Goal: Transaction & Acquisition: Purchase product/service

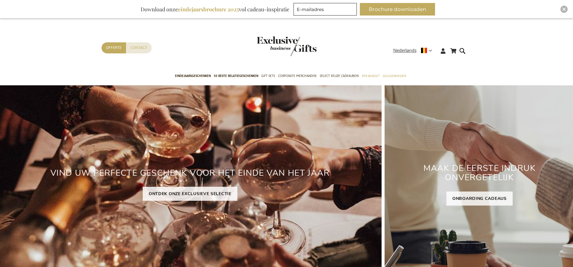
type input "administrator"
click at [563, 10] on img "Close" at bounding box center [565, 9] width 4 height 4
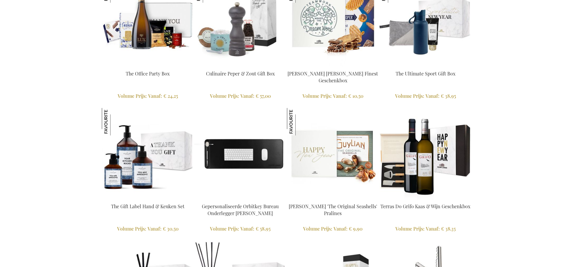
scroll to position [702, 0]
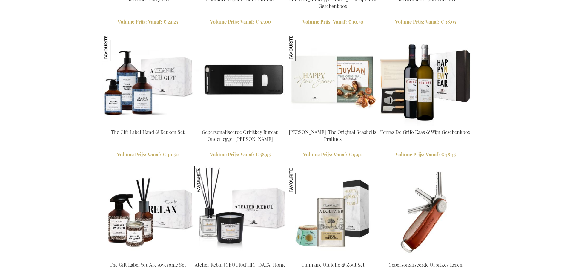
click at [241, 93] on img at bounding box center [241, 80] width 92 height 92
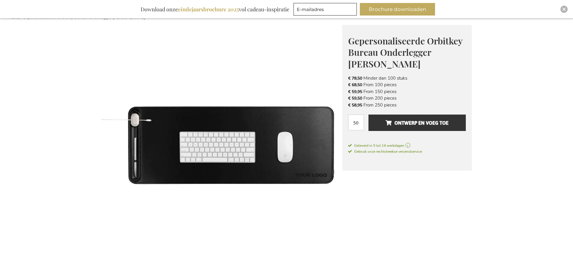
scroll to position [73, 0]
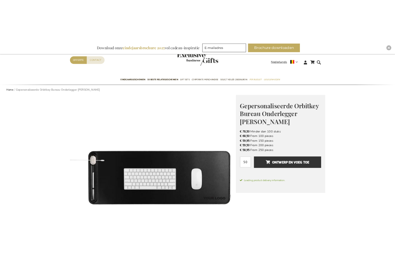
scroll to position [23, 0]
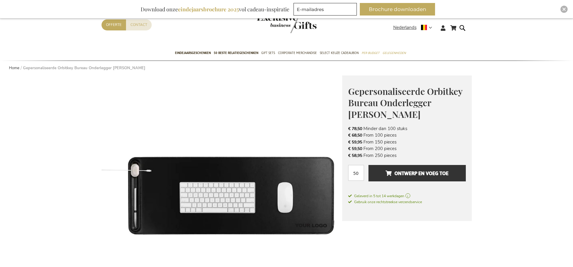
type input "administrator"
